Goal: Task Accomplishment & Management: Use online tool/utility

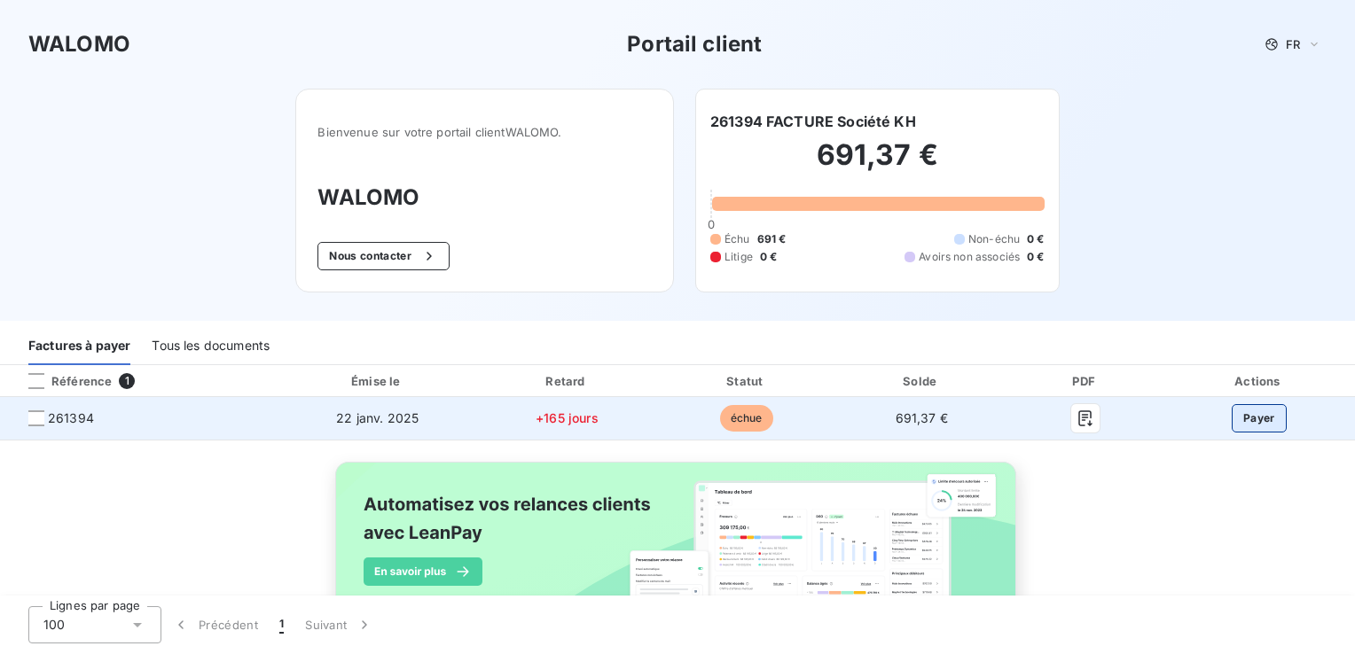
click at [1248, 413] on button "Payer" at bounding box center [1259, 418] width 55 height 28
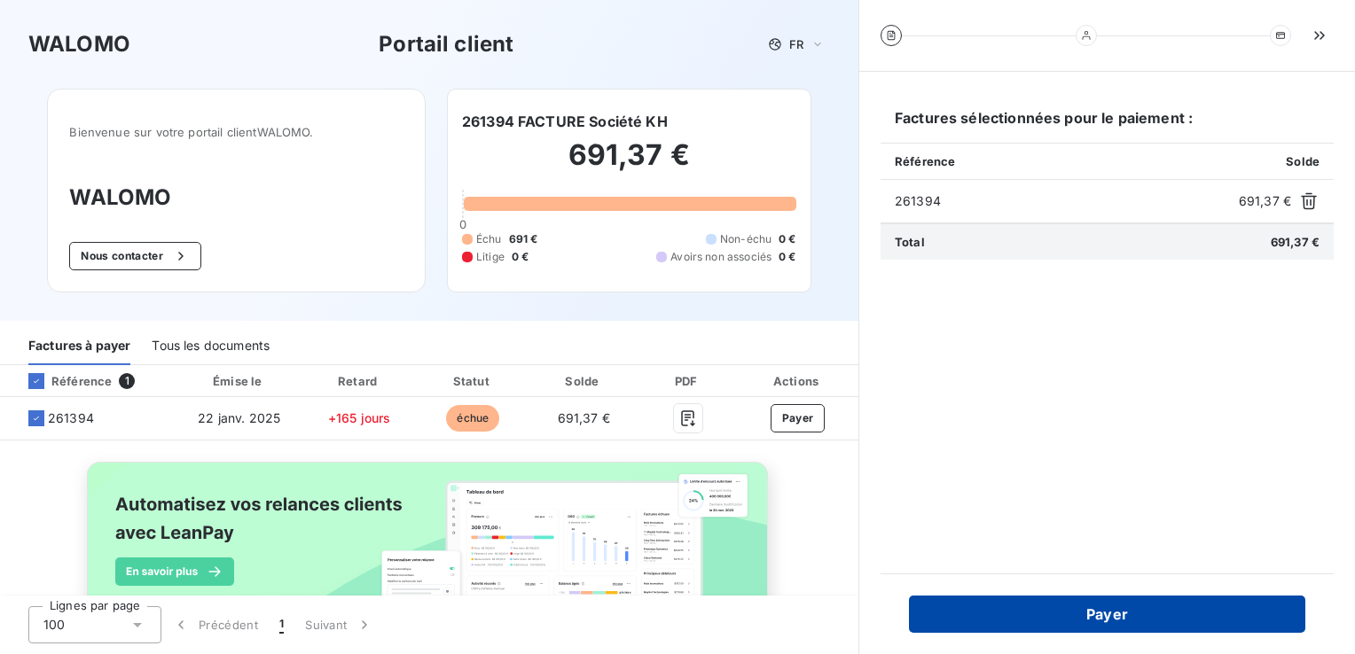
click at [1109, 615] on button "Payer" at bounding box center [1107, 614] width 396 height 37
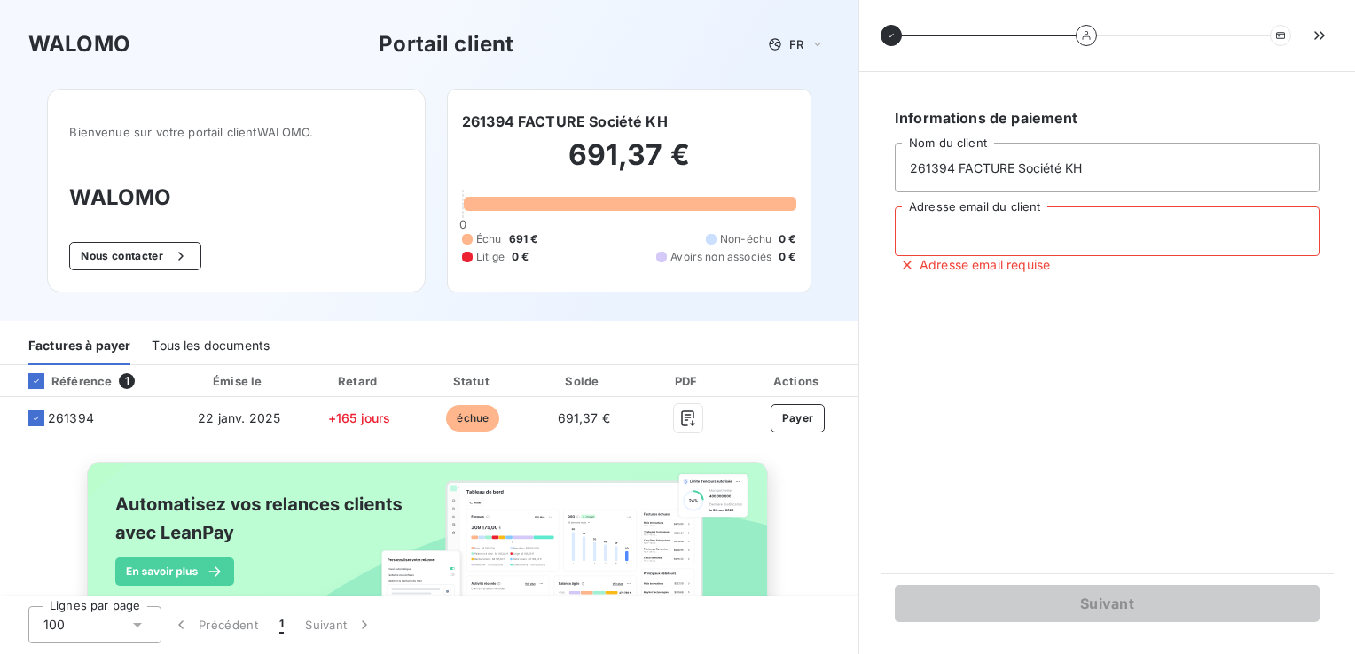
click at [940, 241] on input "Adresse email du client" at bounding box center [1107, 232] width 425 height 50
type input "[EMAIL_ADDRESS][DOMAIN_NAME]"
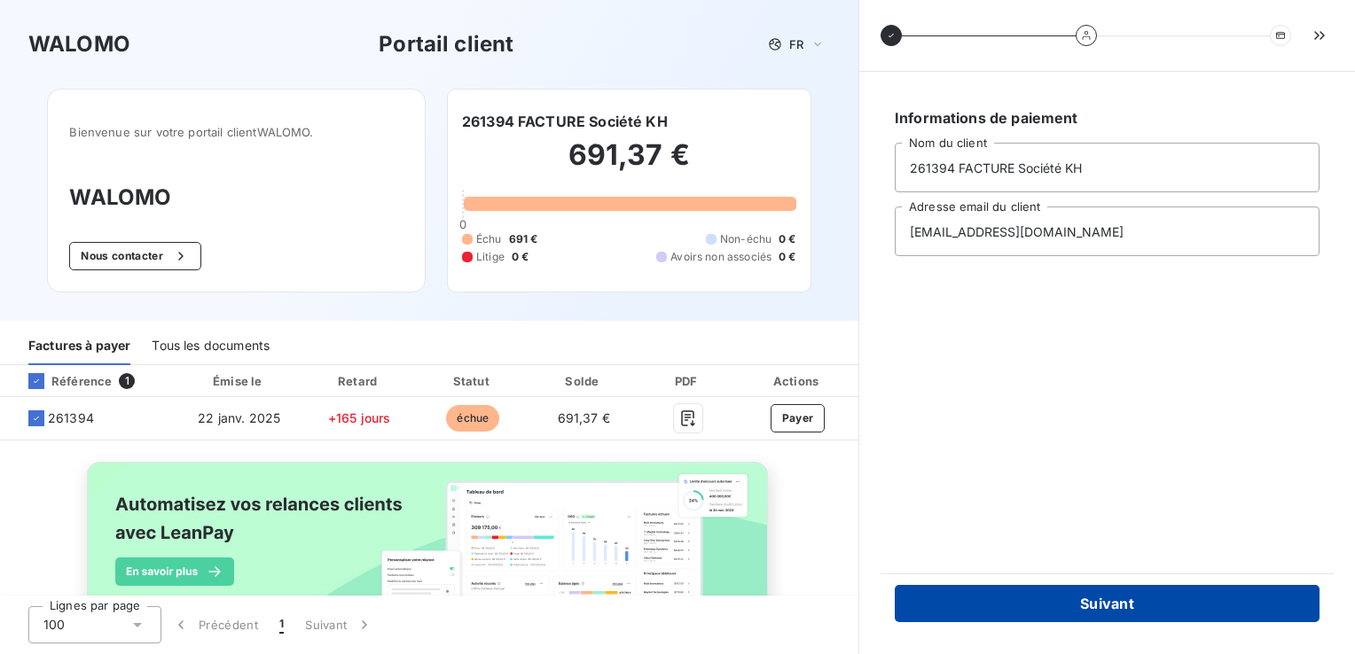
click at [1095, 596] on button "Suivant" at bounding box center [1107, 603] width 425 height 37
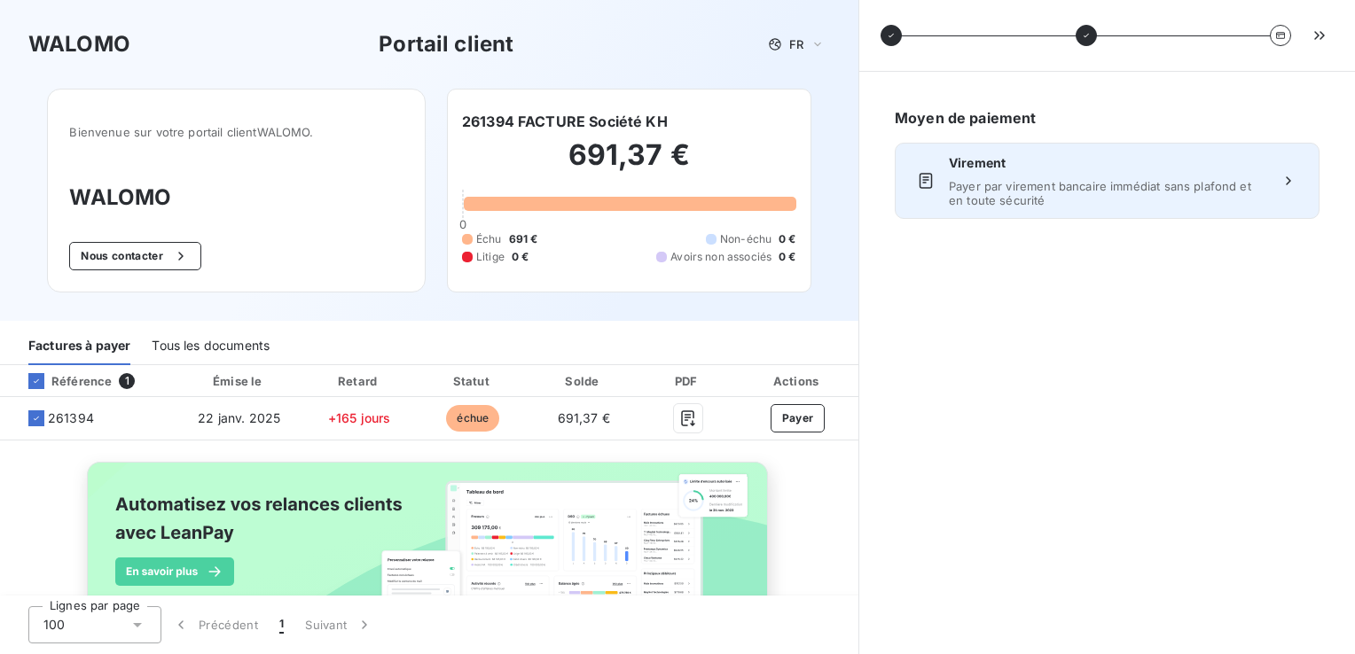
click at [1262, 175] on div "Virement Payer par virement bancaire immédiat sans plafond et en toute sécurité" at bounding box center [1107, 180] width 317 height 53
